Goal: Task Accomplishment & Management: Manage account settings

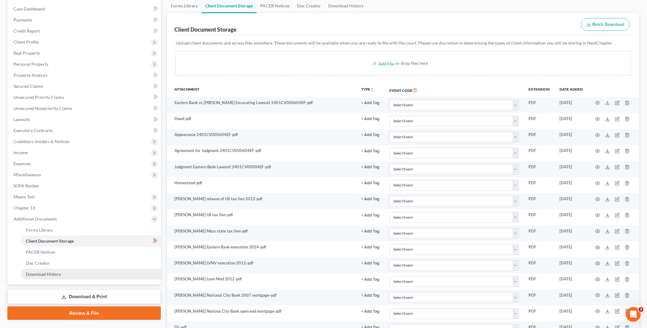
scroll to position [170, 0]
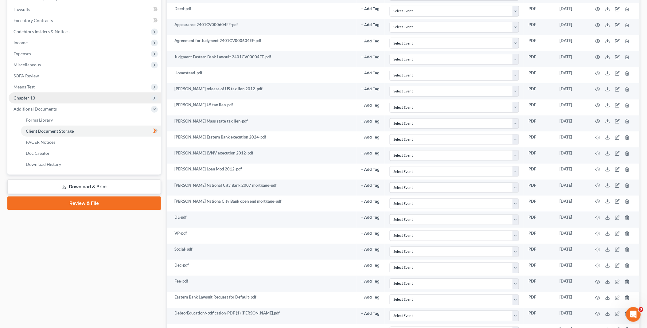
click at [50, 98] on span "Chapter 13" at bounding box center [85, 97] width 152 height 11
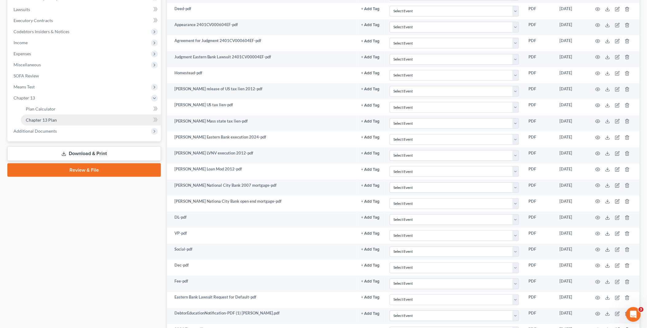
click at [60, 118] on link "Chapter 13 Plan" at bounding box center [91, 120] width 140 height 11
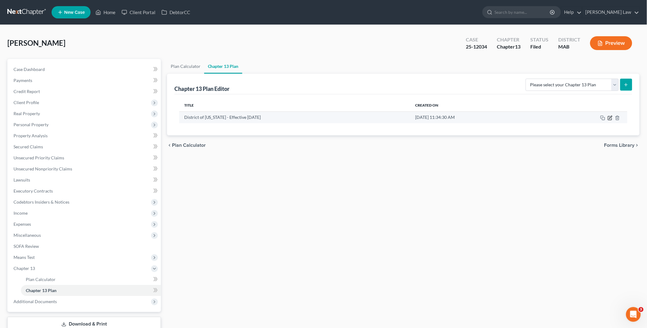
click at [610, 117] on icon "button" at bounding box center [610, 117] width 5 height 5
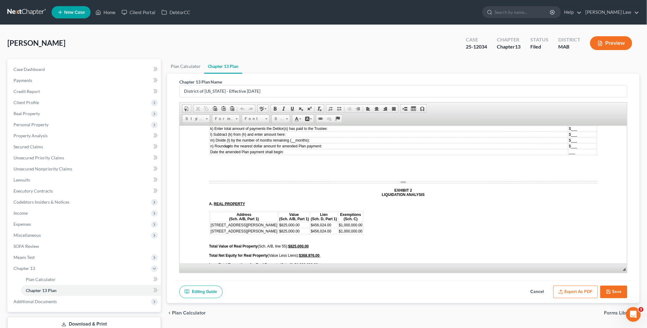
scroll to position [2013, 0]
click at [247, 228] on span "70 Sanderson Avenue, Weymouth, MA 02189" at bounding box center [243, 230] width 67 height 4
click at [258, 207] on span "Row" at bounding box center [270, 207] width 30 height 8
click at [314, 222] on span "Delete Rows" at bounding box center [313, 223] width 36 height 8
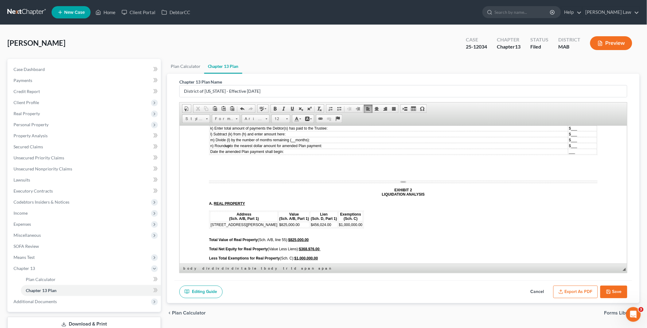
click at [619, 290] on button "Save" at bounding box center [613, 292] width 27 height 13
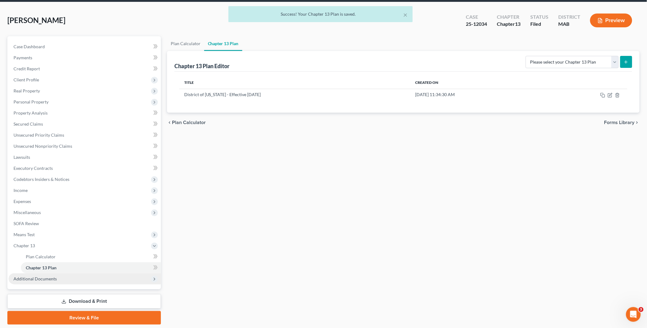
scroll to position [41, 0]
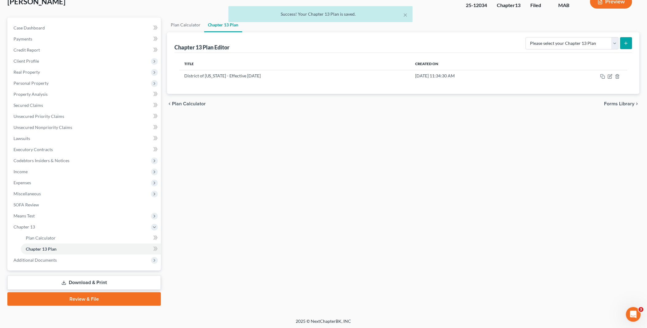
click at [81, 279] on link "Download & Print" at bounding box center [84, 282] width 154 height 14
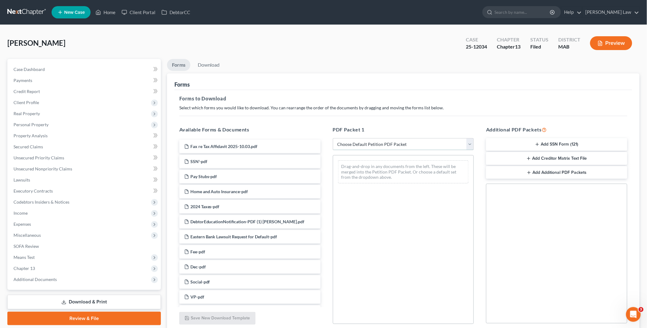
click at [471, 143] on select "Choose Default Petition PDF Packet Complete Bankruptcy Petition (all forms and …" at bounding box center [403, 144] width 141 height 12
select select "0"
click at [333, 138] on select "Choose Default Petition PDF Packet Complete Bankruptcy Petition (all forms and …" at bounding box center [403, 144] width 141 height 12
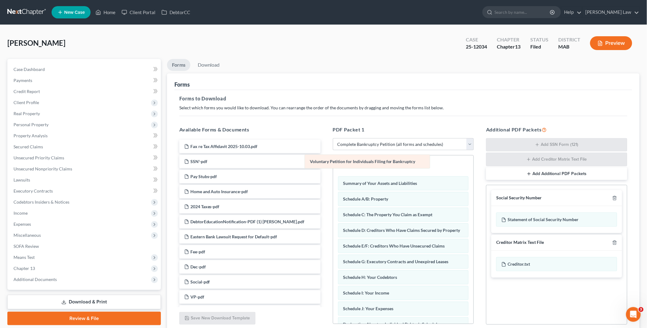
drag, startPoint x: 404, startPoint y: 163, endPoint x: 215, endPoint y: 135, distance: 190.6
click at [333, 155] on div "Voluntary Petition for Individuals Filing for Bankruptcy Voluntary Petition for…" at bounding box center [403, 318] width 141 height 327
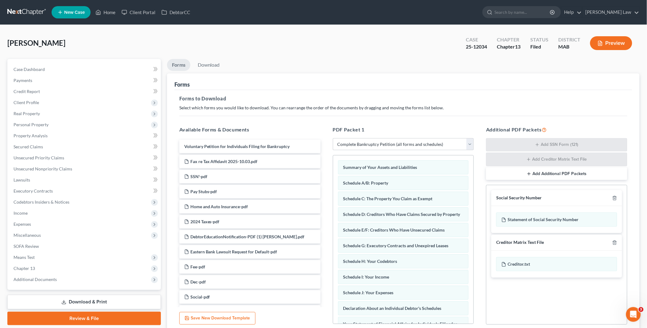
click at [612, 197] on div at bounding box center [613, 198] width 7 height 6
click at [613, 198] on icon "button" at bounding box center [614, 198] width 3 height 4
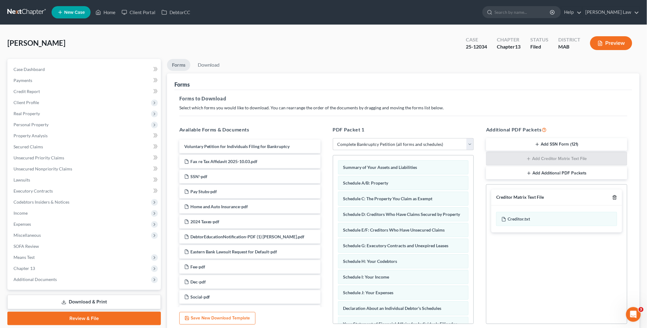
drag, startPoint x: 614, startPoint y: 196, endPoint x: 610, endPoint y: 195, distance: 3.4
click at [614, 195] on icon "button" at bounding box center [614, 197] width 5 height 5
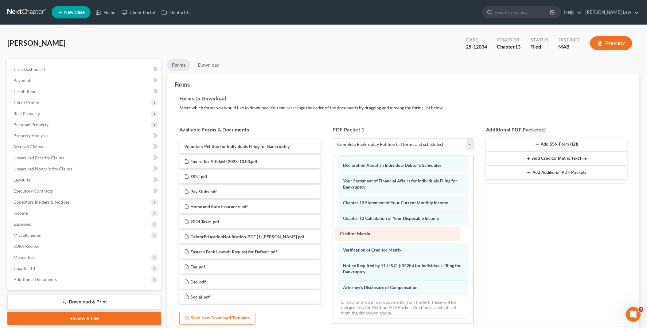
scroll to position [134, 0]
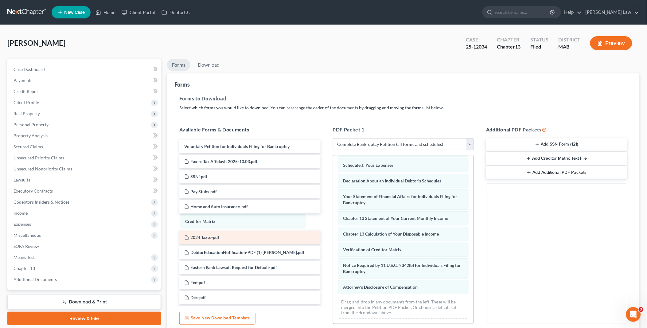
drag, startPoint x: 373, startPoint y: 231, endPoint x: 245, endPoint y: 243, distance: 128.6
click at [333, 219] on div "Creditor Matrix Summary of Your Assets and Liabilities Schedule A/B: Property S…" at bounding box center [403, 176] width 141 height 296
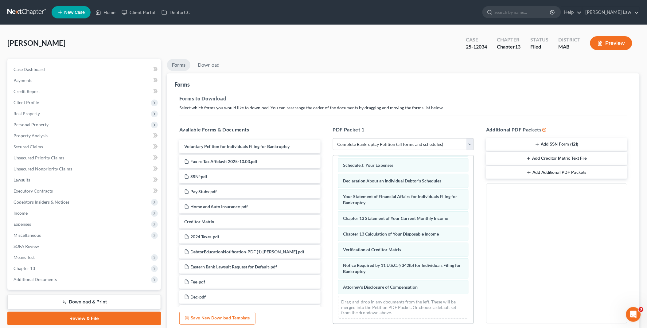
scroll to position [119, 0]
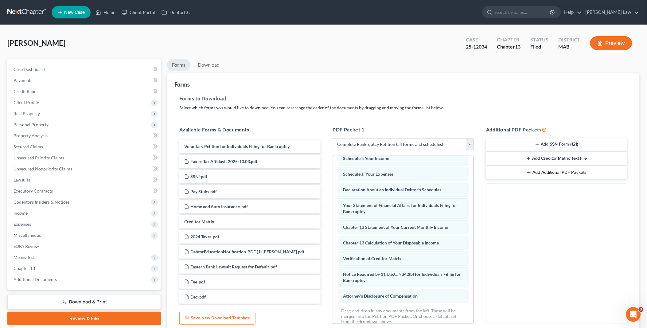
click at [333, 224] on div "Summary of Your Assets and Liabilities Schedule A/B: Property Schedule C: The P…" at bounding box center [403, 185] width 141 height 296
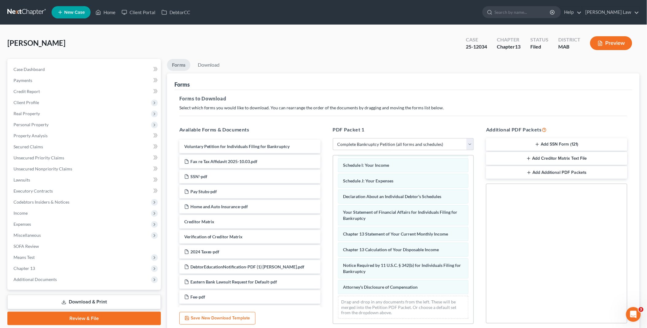
click at [333, 259] on div "Summary of Your Assets and Liabilities Schedule A/B: Property Schedule C: The P…" at bounding box center [403, 184] width 141 height 280
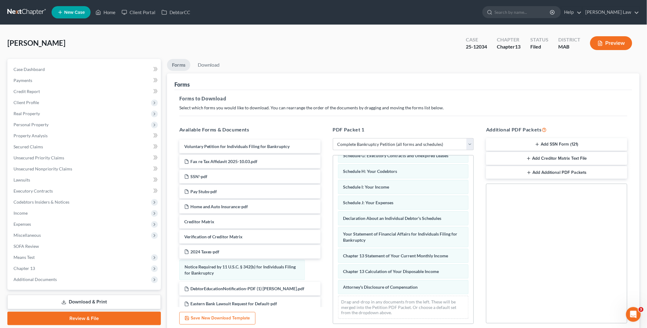
scroll to position [97, 0]
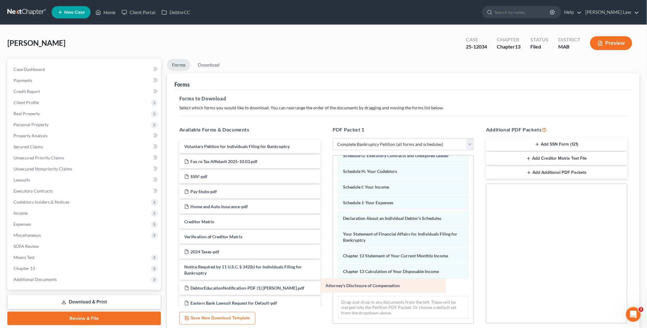
drag, startPoint x: 353, startPoint y: 286, endPoint x: 188, endPoint y: 276, distance: 165.8
click at [333, 276] on div "Attorney's Disclosure of Compensation Summary of Your Assets and Liabilities Sc…" at bounding box center [403, 194] width 141 height 258
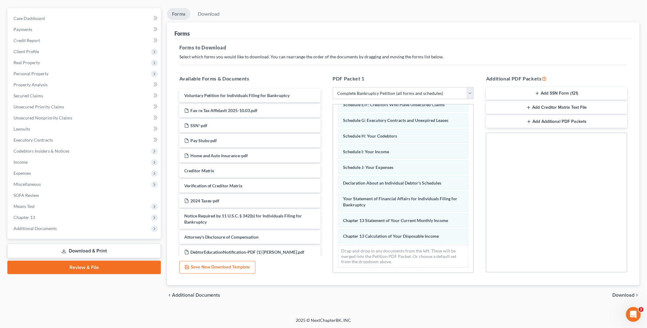
click at [632, 294] on span "Download" at bounding box center [624, 295] width 22 height 5
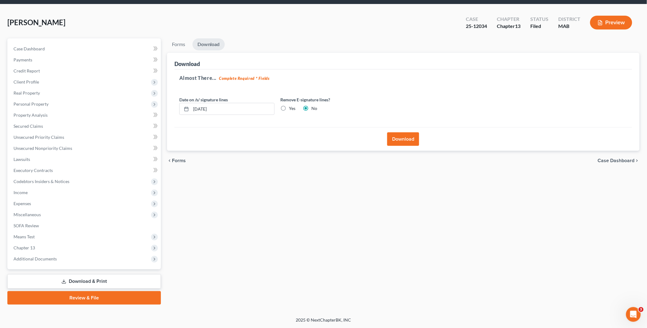
scroll to position [20, 0]
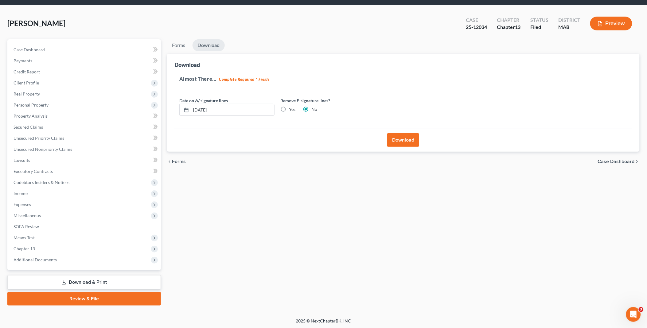
click at [399, 138] on button "Download" at bounding box center [403, 140] width 32 height 14
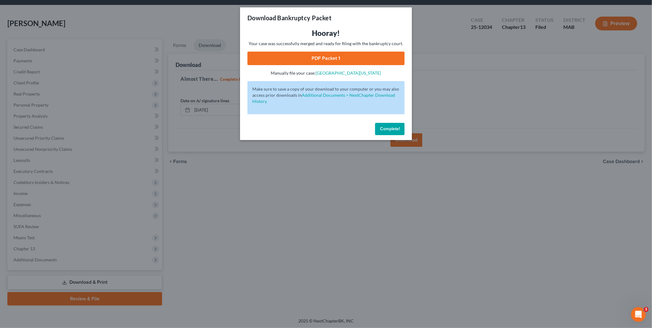
click at [344, 53] on link "PDF Packet 1" at bounding box center [325, 59] width 157 height 14
click at [389, 123] on button "Complete!" at bounding box center [389, 129] width 29 height 12
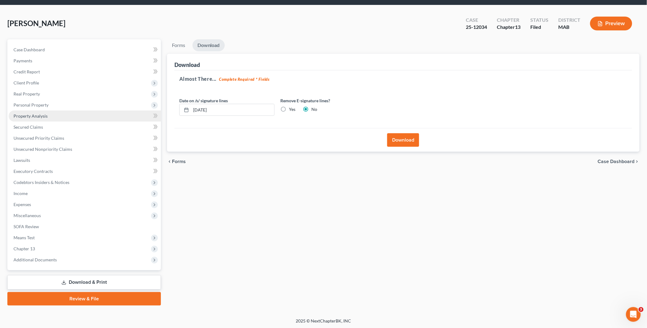
click at [39, 117] on span "Property Analysis" at bounding box center [31, 115] width 34 height 5
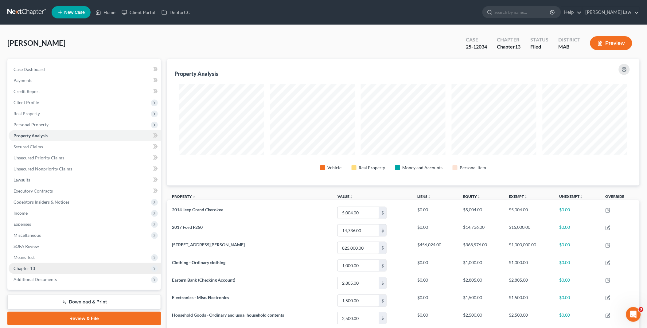
click at [45, 267] on span "Chapter 13" at bounding box center [85, 268] width 152 height 11
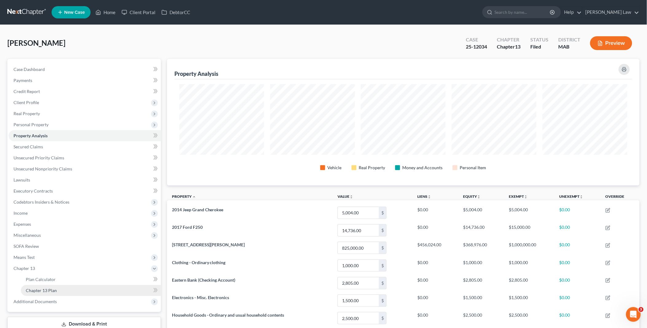
click at [74, 290] on link "Chapter 13 Plan" at bounding box center [91, 290] width 140 height 11
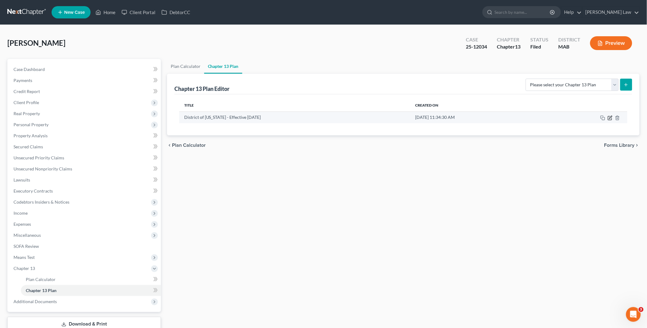
click at [610, 118] on icon "button" at bounding box center [610, 117] width 3 height 3
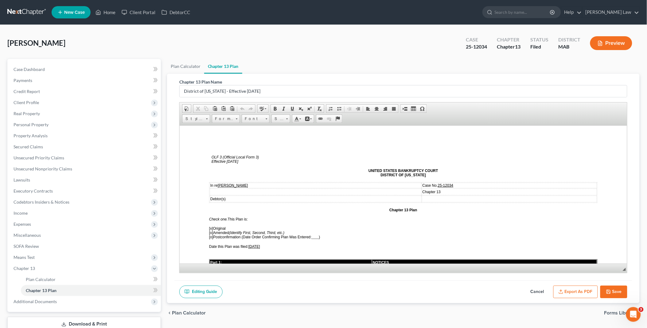
click at [582, 291] on button "Export as PDF" at bounding box center [575, 292] width 45 height 13
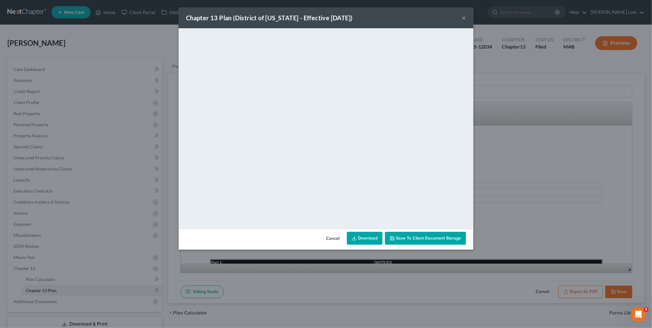
click at [361, 238] on link "Download" at bounding box center [365, 238] width 36 height 13
click at [340, 235] on button "Cancel" at bounding box center [332, 238] width 23 height 12
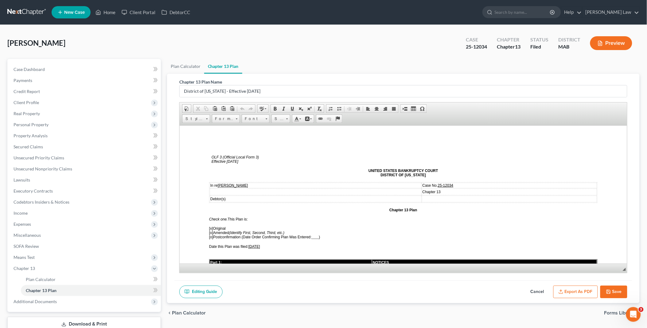
click at [579, 290] on button "Export as PDF" at bounding box center [575, 292] width 45 height 13
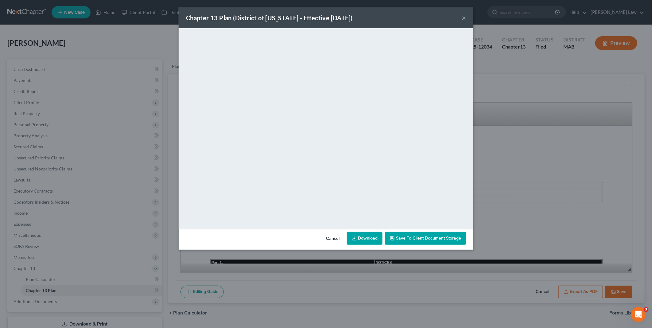
click at [361, 239] on link "Download" at bounding box center [365, 238] width 36 height 13
click at [331, 236] on button "Cancel" at bounding box center [332, 238] width 23 height 12
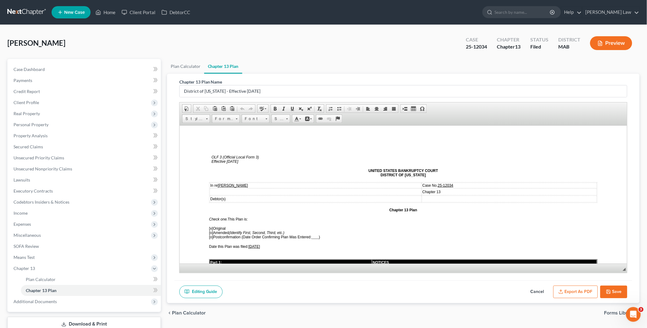
click at [613, 292] on button "Save" at bounding box center [613, 292] width 27 height 13
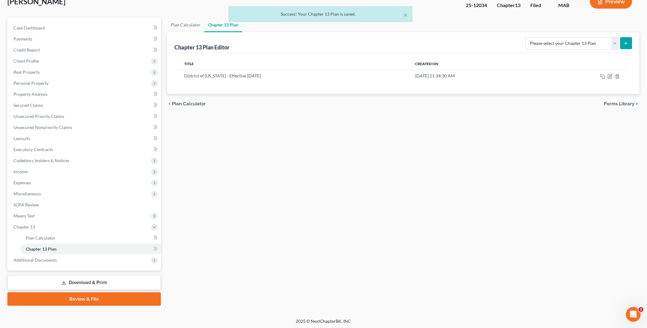
click at [85, 280] on link "Download & Print" at bounding box center [84, 282] width 154 height 14
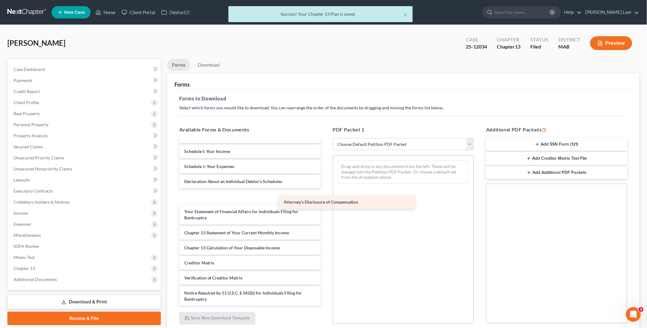
scroll to position [498, 0]
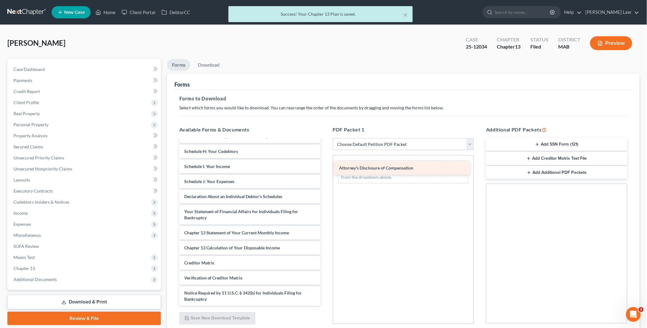
drag, startPoint x: 225, startPoint y: 295, endPoint x: 389, endPoint y: 162, distance: 211.9
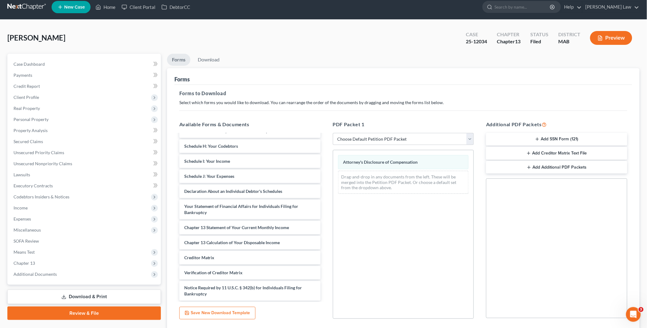
scroll to position [51, 0]
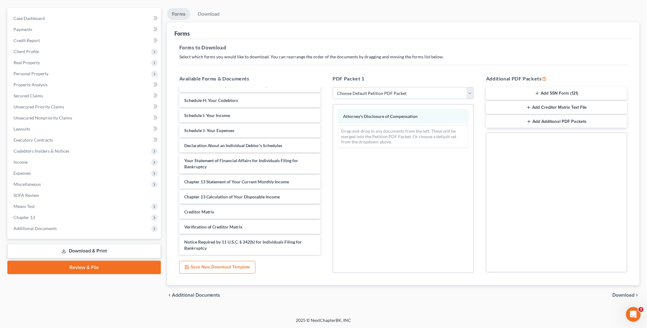
click at [621, 294] on span "Download" at bounding box center [624, 295] width 22 height 5
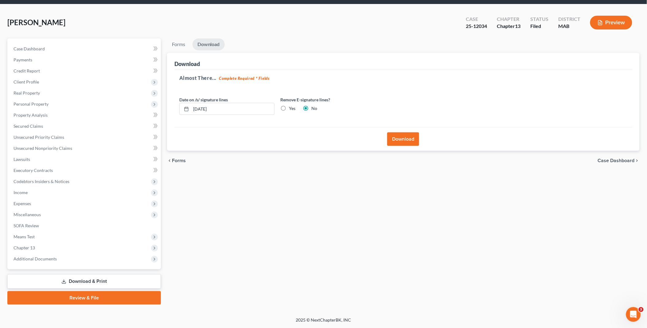
scroll to position [20, 0]
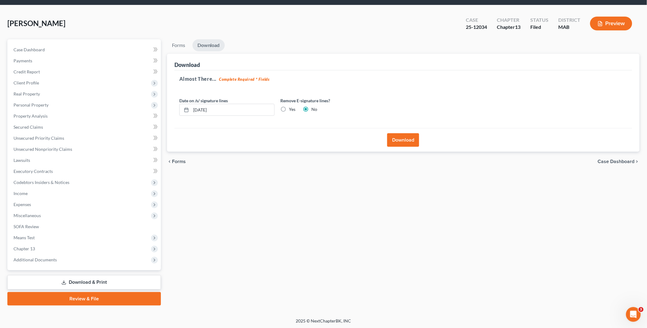
click at [406, 138] on button "Download" at bounding box center [403, 140] width 32 height 14
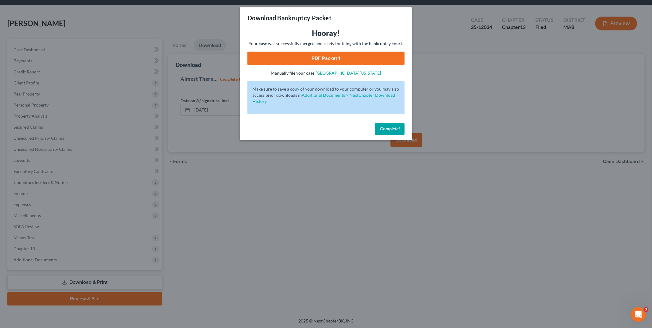
click at [329, 59] on link "PDF Packet 1" at bounding box center [325, 59] width 157 height 14
click at [386, 130] on span "Complete!" at bounding box center [390, 128] width 20 height 5
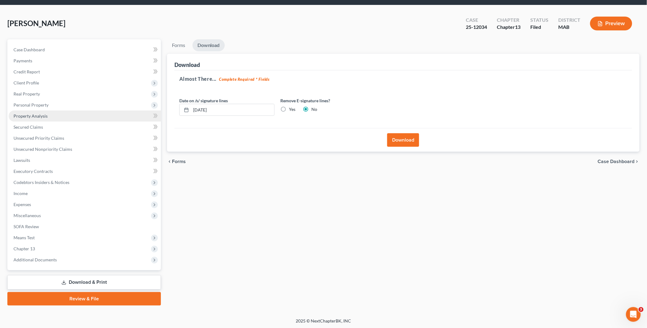
click at [36, 114] on span "Property Analysis" at bounding box center [31, 115] width 34 height 5
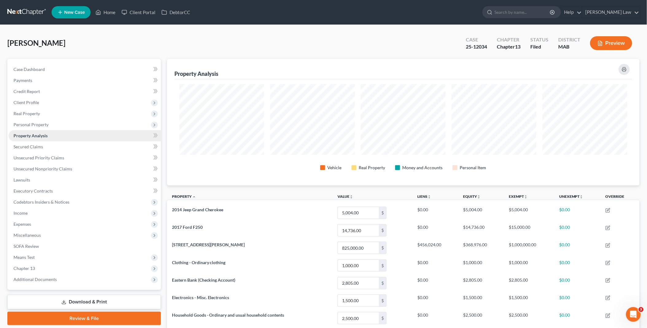
scroll to position [306942, 306596]
click at [51, 279] on span "Additional Documents" at bounding box center [35, 279] width 43 height 5
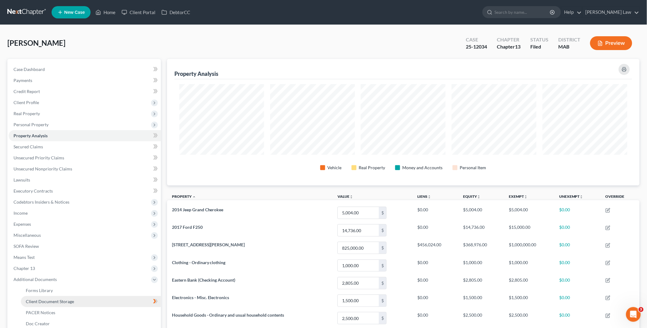
click at [56, 300] on span "Client Document Storage" at bounding box center [50, 301] width 48 height 5
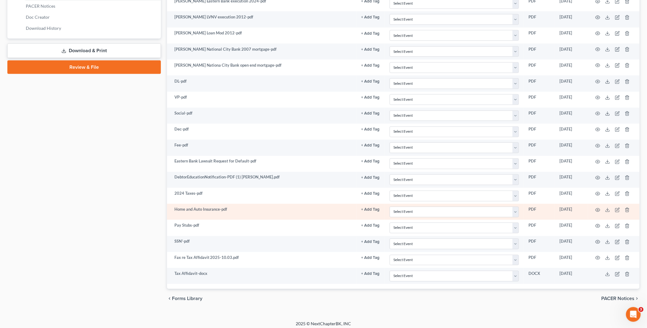
scroll to position [307, 0]
click at [608, 210] on line at bounding box center [608, 209] width 0 height 2
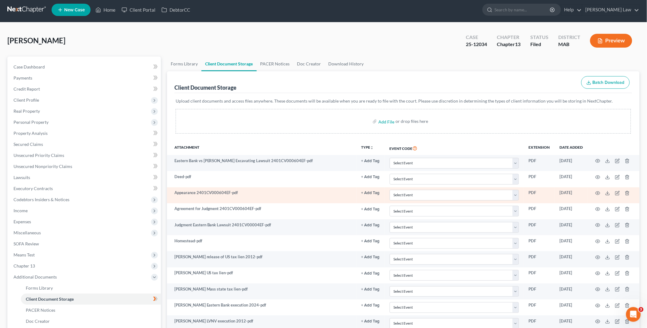
scroll to position [0, 0]
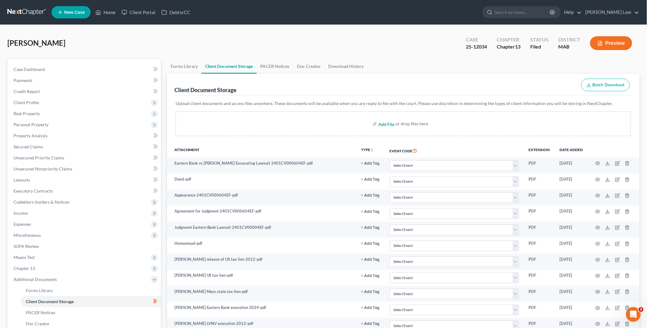
click at [388, 125] on input "file" at bounding box center [385, 123] width 15 height 11
type input "C:\fakepath\Plan exhibits.pdf"
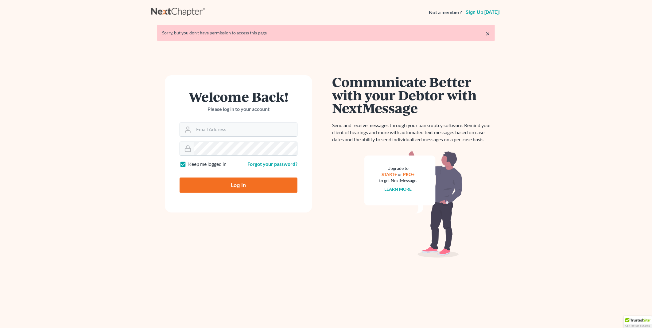
type input "[EMAIL_ADDRESS][DOMAIN_NAME]"
click at [231, 185] on input "Log In" at bounding box center [239, 184] width 118 height 15
type input "Thinking..."
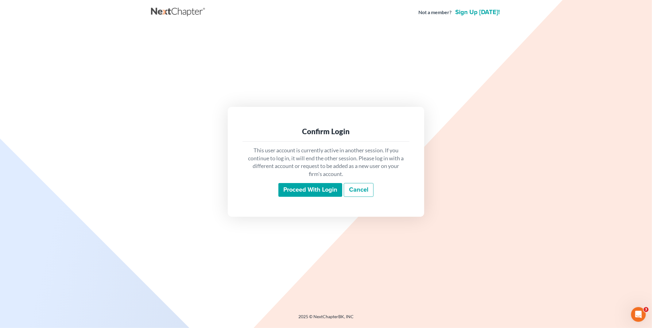
click at [303, 192] on input "Proceed with login" at bounding box center [311, 190] width 64 height 14
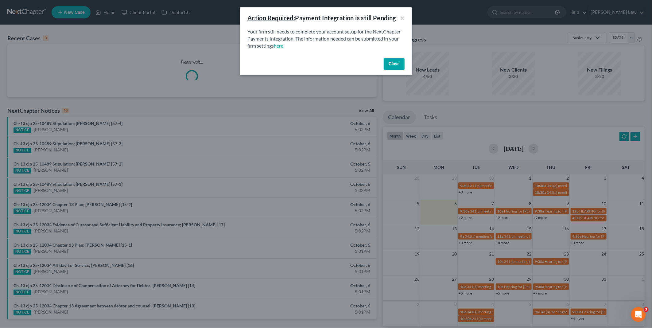
click at [394, 65] on button "Close" at bounding box center [394, 64] width 21 height 12
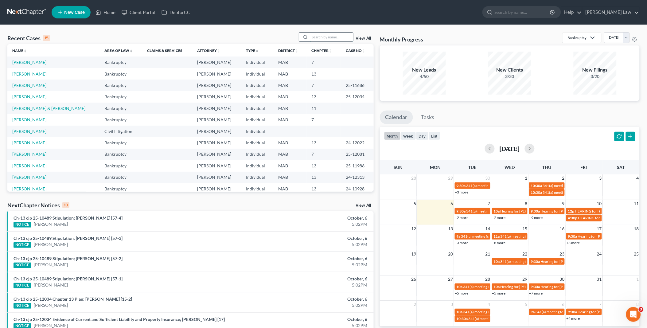
click at [312, 35] on input "search" at bounding box center [331, 37] width 43 height 9
click at [324, 33] on input "search" at bounding box center [331, 37] width 43 height 9
type input "rachel"
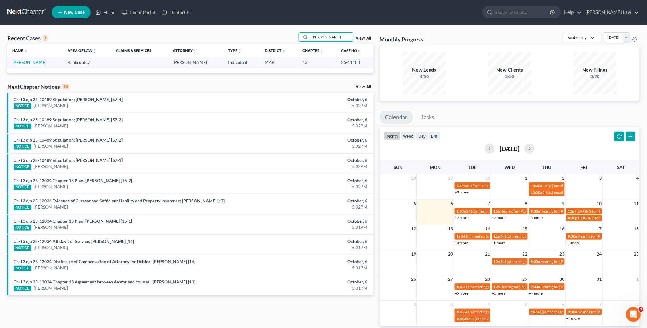
click at [26, 62] on link "Boncek, Rachel" at bounding box center [29, 62] width 34 height 5
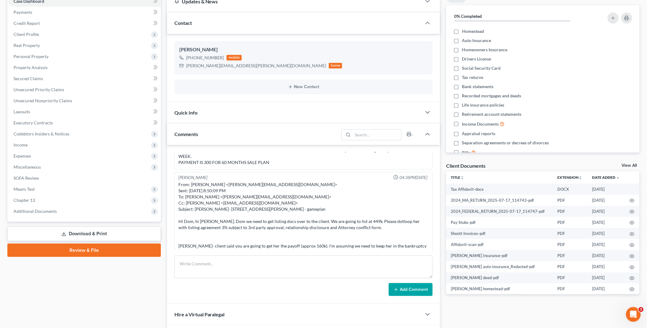
scroll to position [127, 0]
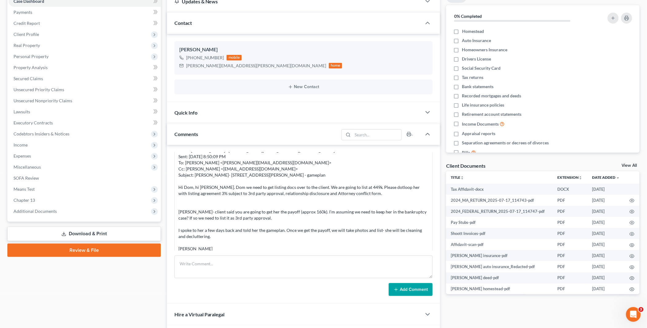
click at [628, 165] on link "View All" at bounding box center [629, 165] width 15 height 4
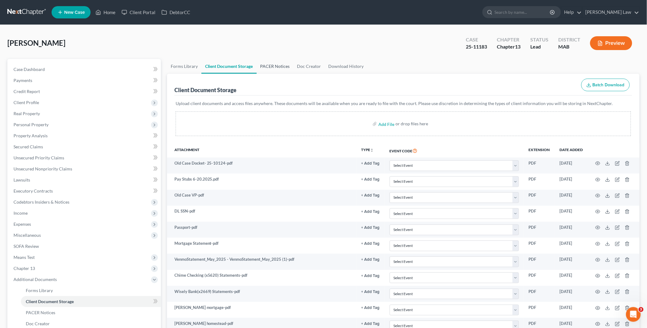
click at [275, 63] on link "PACER Notices" at bounding box center [275, 66] width 37 height 15
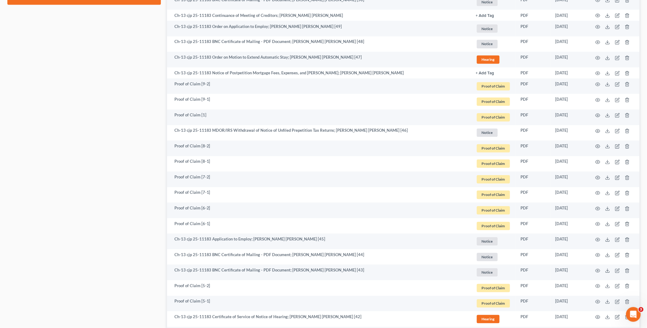
scroll to position [375, 0]
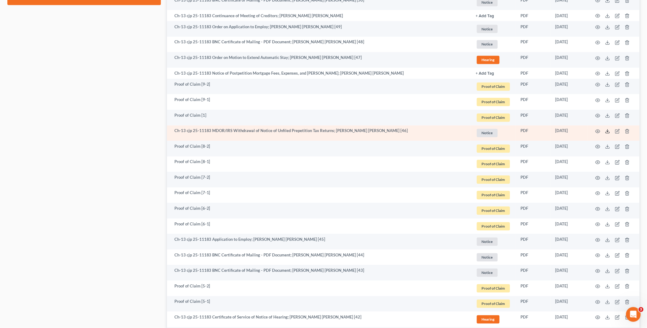
click at [609, 130] on icon at bounding box center [607, 131] width 5 height 5
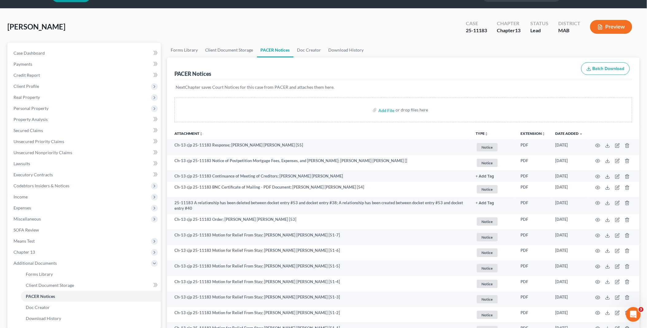
scroll to position [0, 0]
